Goal: Information Seeking & Learning: Learn about a topic

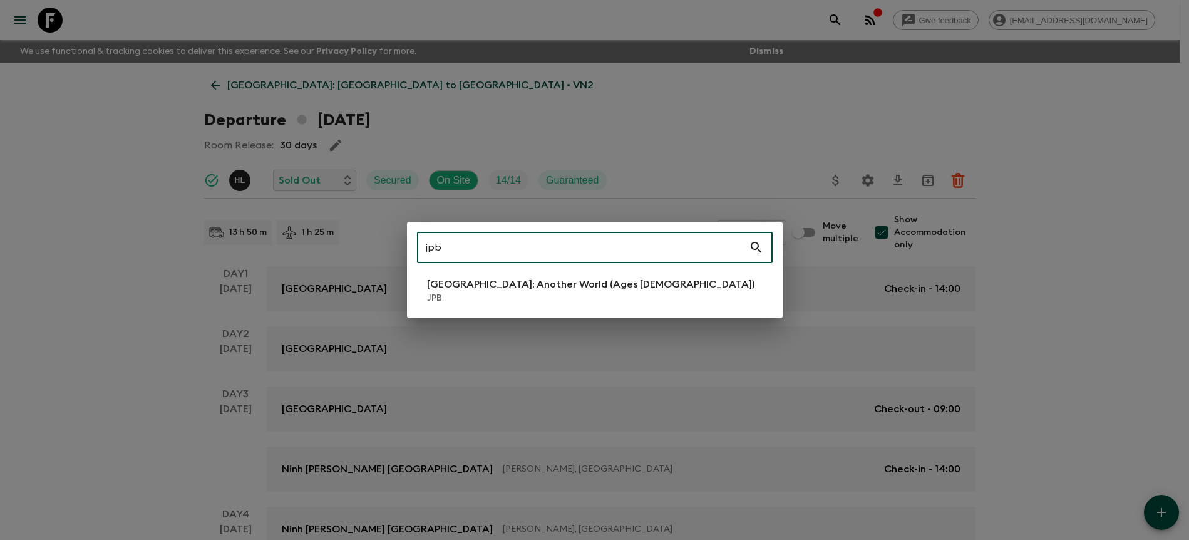
type input "jpb"
click at [550, 290] on p "[GEOGRAPHIC_DATA]: Another World (Ages [DEMOGRAPHIC_DATA])" at bounding box center [590, 284] width 327 height 15
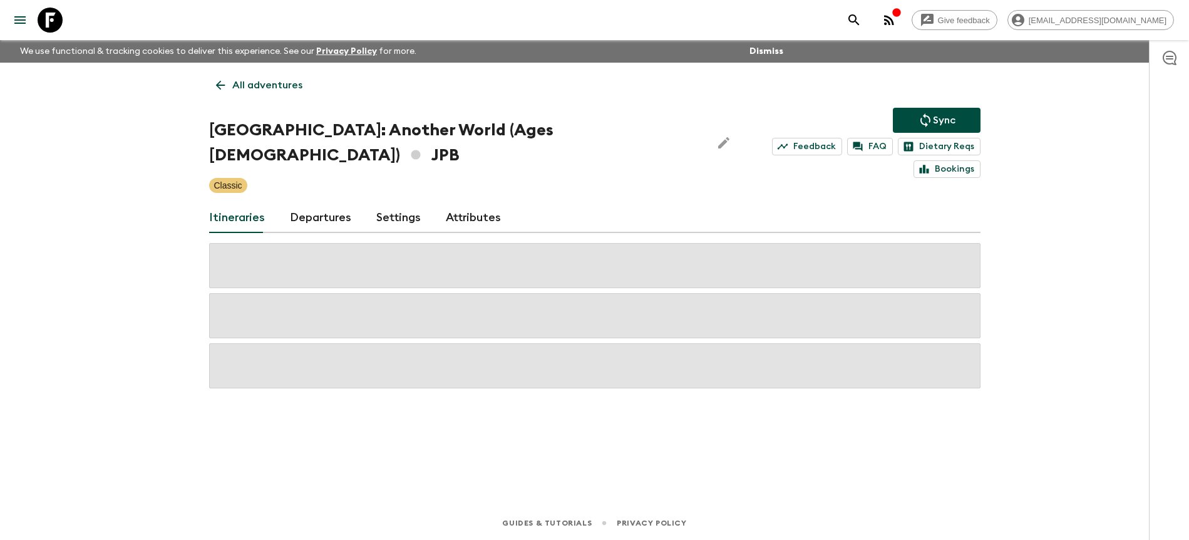
click at [331, 203] on link "Departures" at bounding box center [320, 218] width 61 height 30
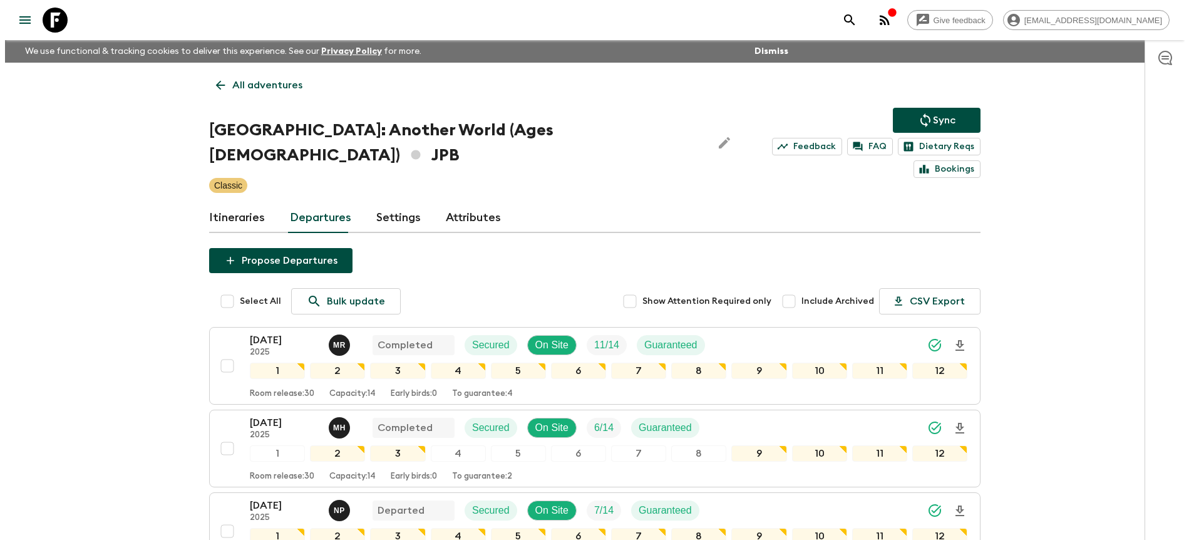
scroll to position [299, 0]
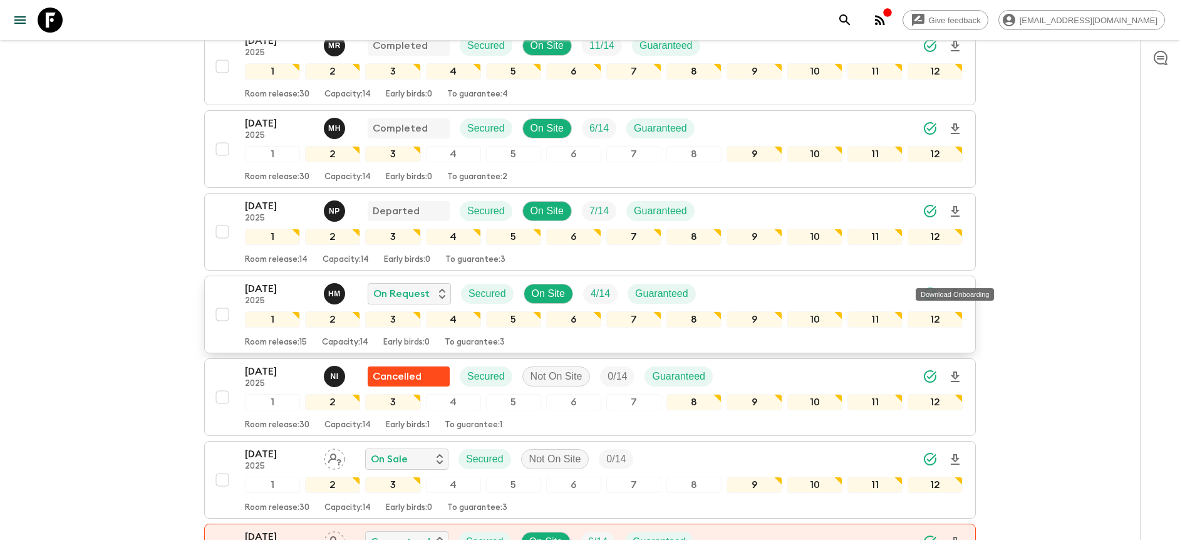
click at [957, 289] on icon "Download Onboarding" at bounding box center [955, 294] width 9 height 11
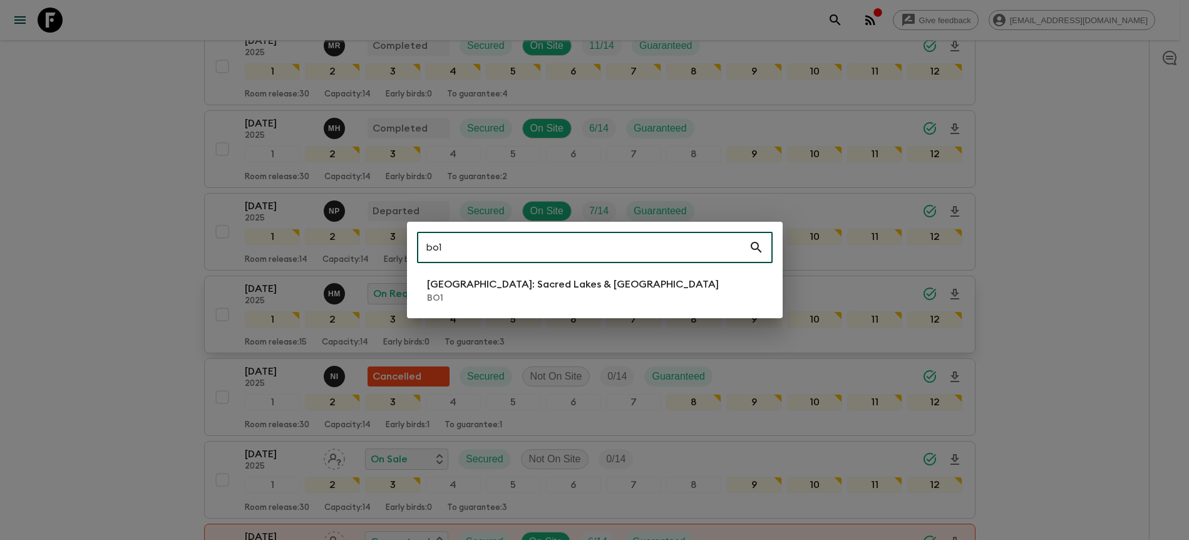
type input "bo1"
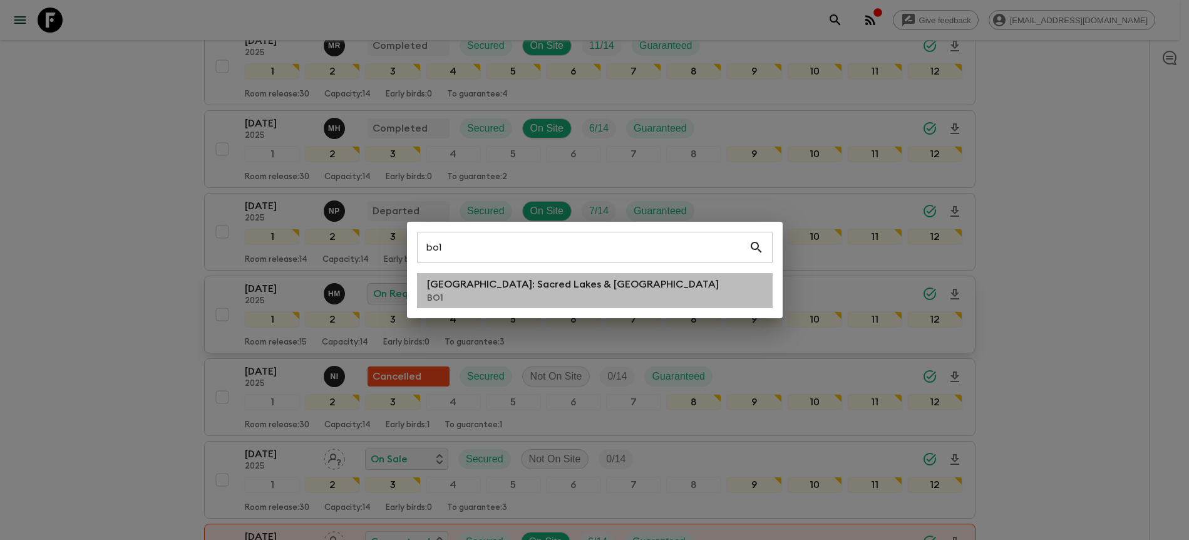
click at [592, 285] on li "[GEOGRAPHIC_DATA]: Sacred Lakes & [GEOGRAPHIC_DATA] BO1" at bounding box center [595, 290] width 356 height 35
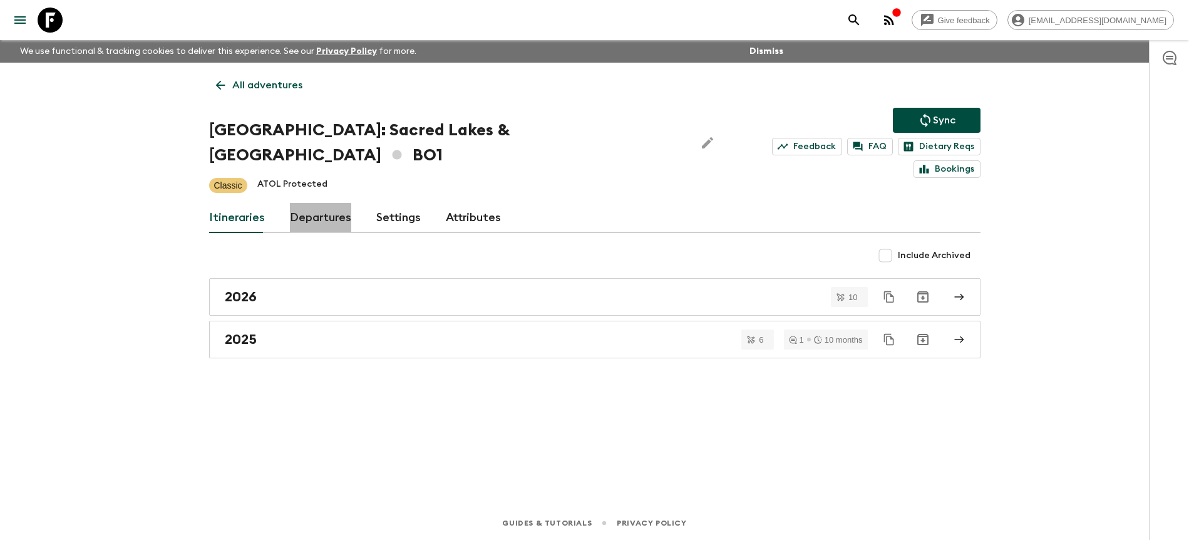
click at [331, 203] on link "Departures" at bounding box center [320, 218] width 61 height 30
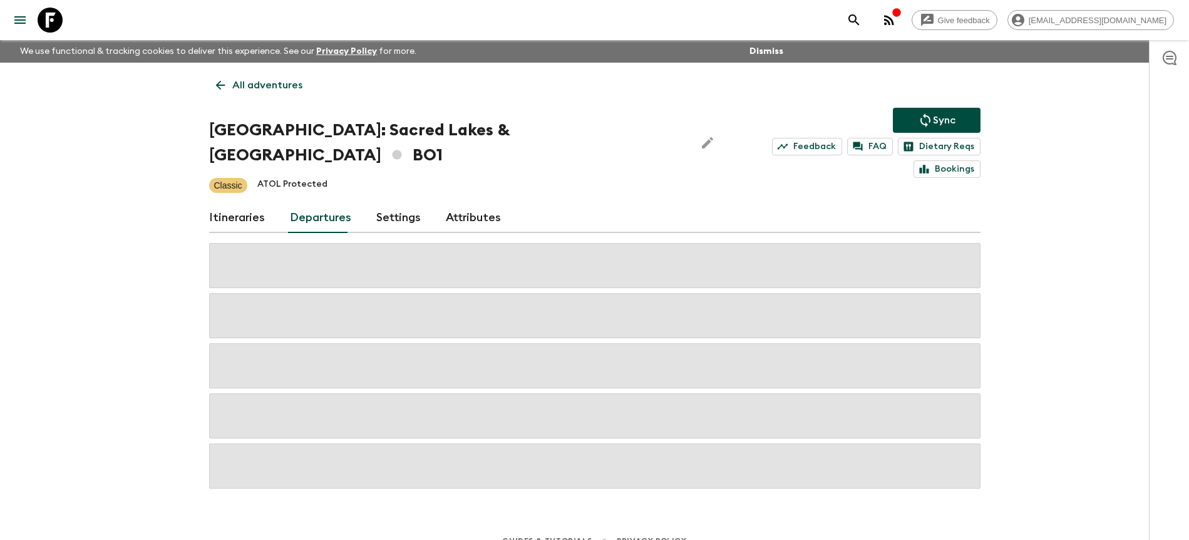
click at [1076, 191] on div "Give feedback [PERSON_NAME][EMAIL_ADDRESS][DOMAIN_NAME] We use functional & tra…" at bounding box center [594, 278] width 1189 height 557
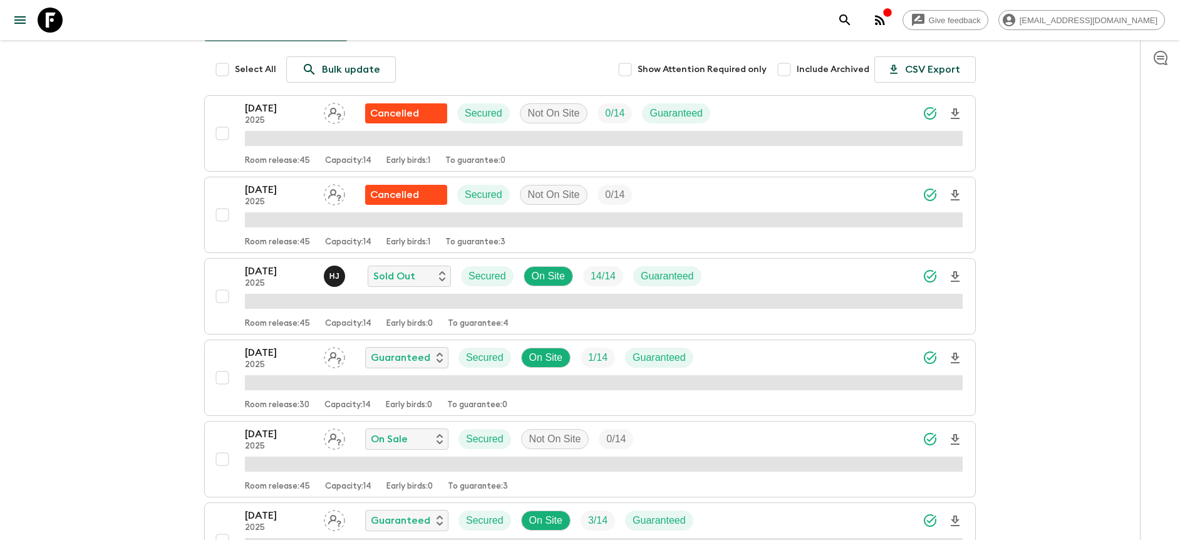
scroll to position [255, 0]
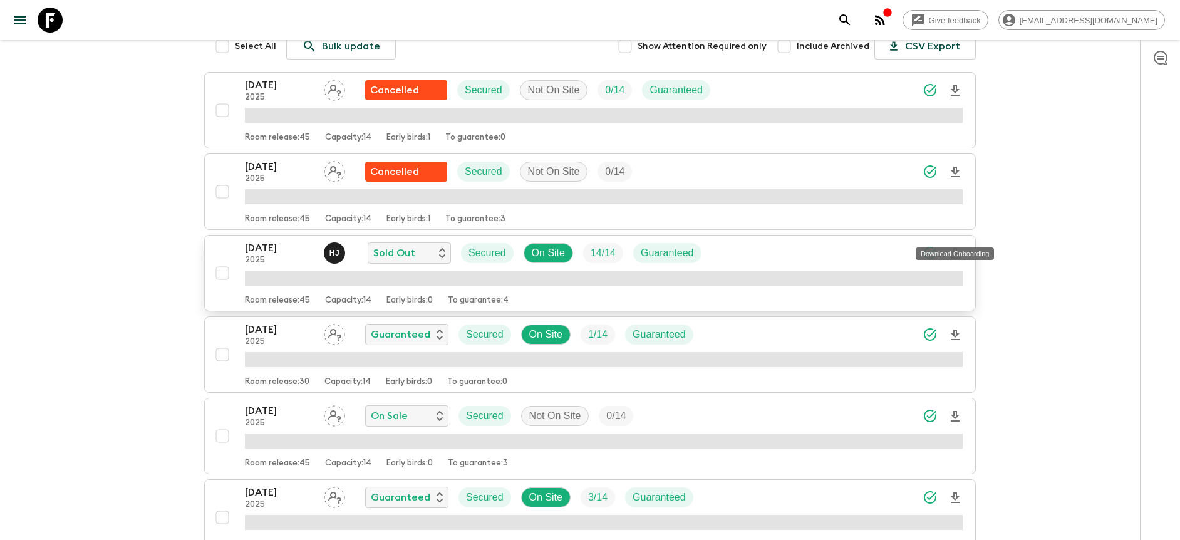
click at [959, 246] on icon "Download Onboarding" at bounding box center [954, 253] width 15 height 15
